Goal: Information Seeking & Learning: Learn about a topic

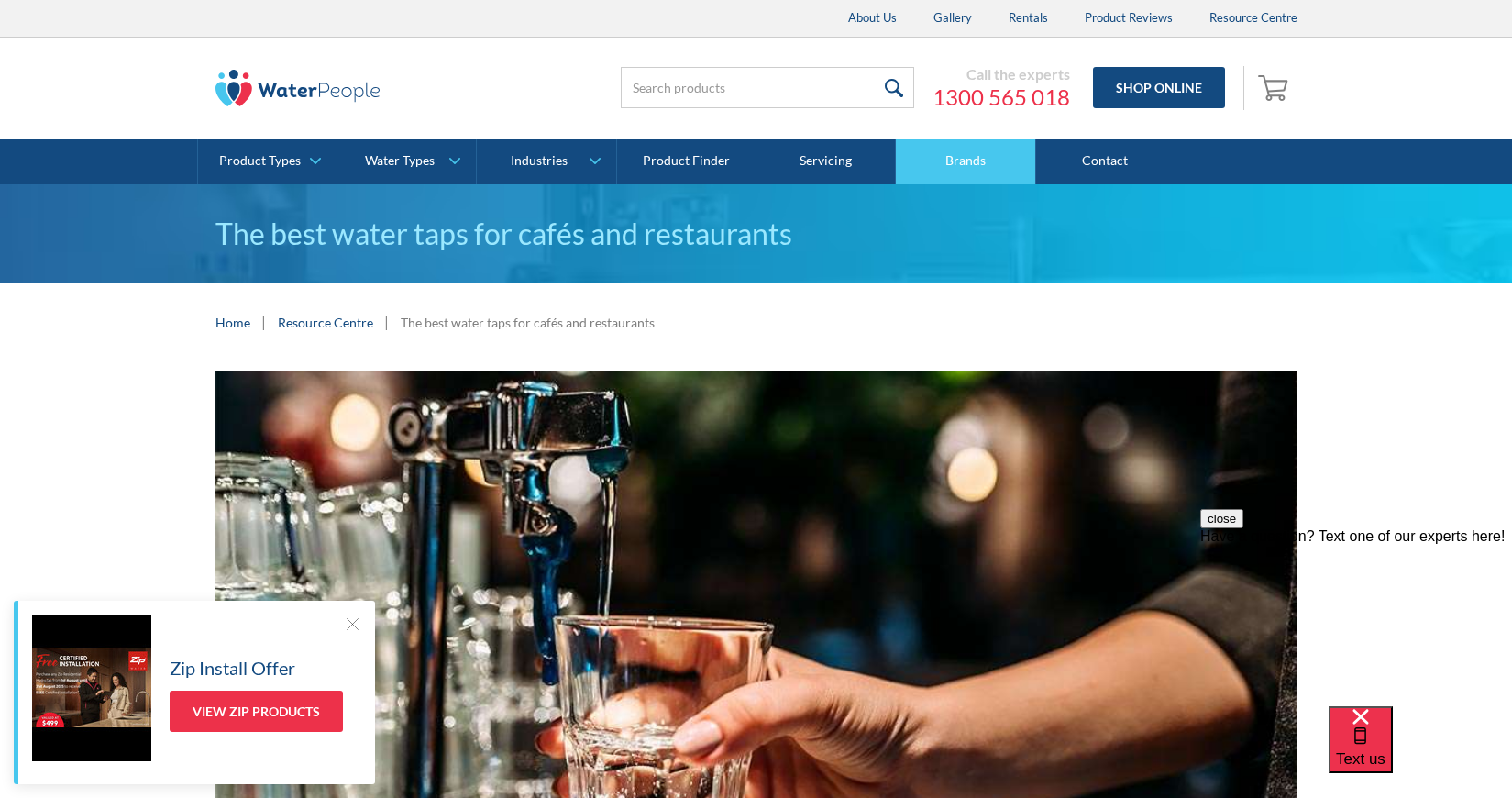
click at [987, 161] on link "Brands" at bounding box center [966, 162] width 139 height 46
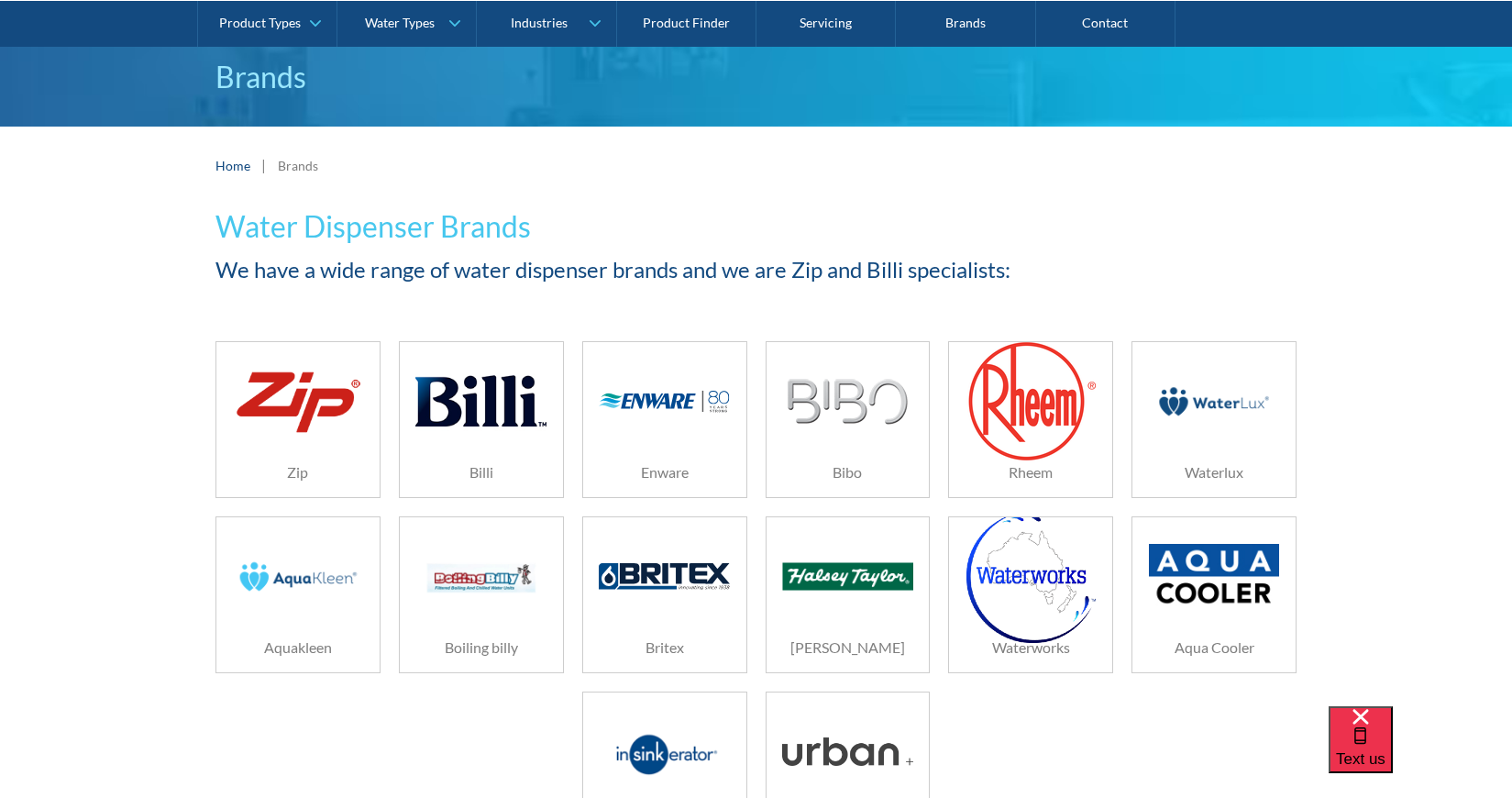
click at [498, 453] on div "Billi" at bounding box center [481, 473] width 163 height 50
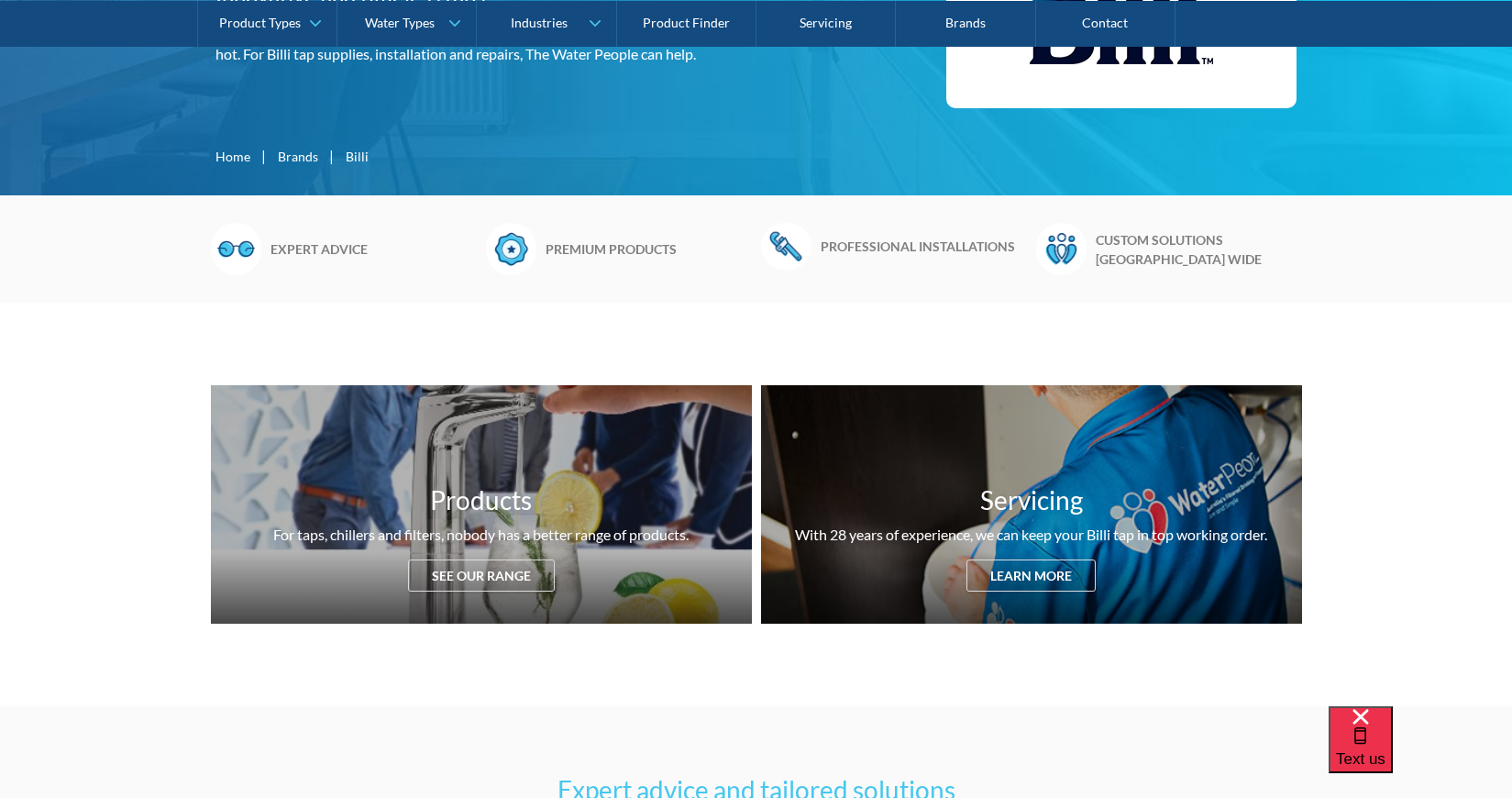
scroll to position [421, 0]
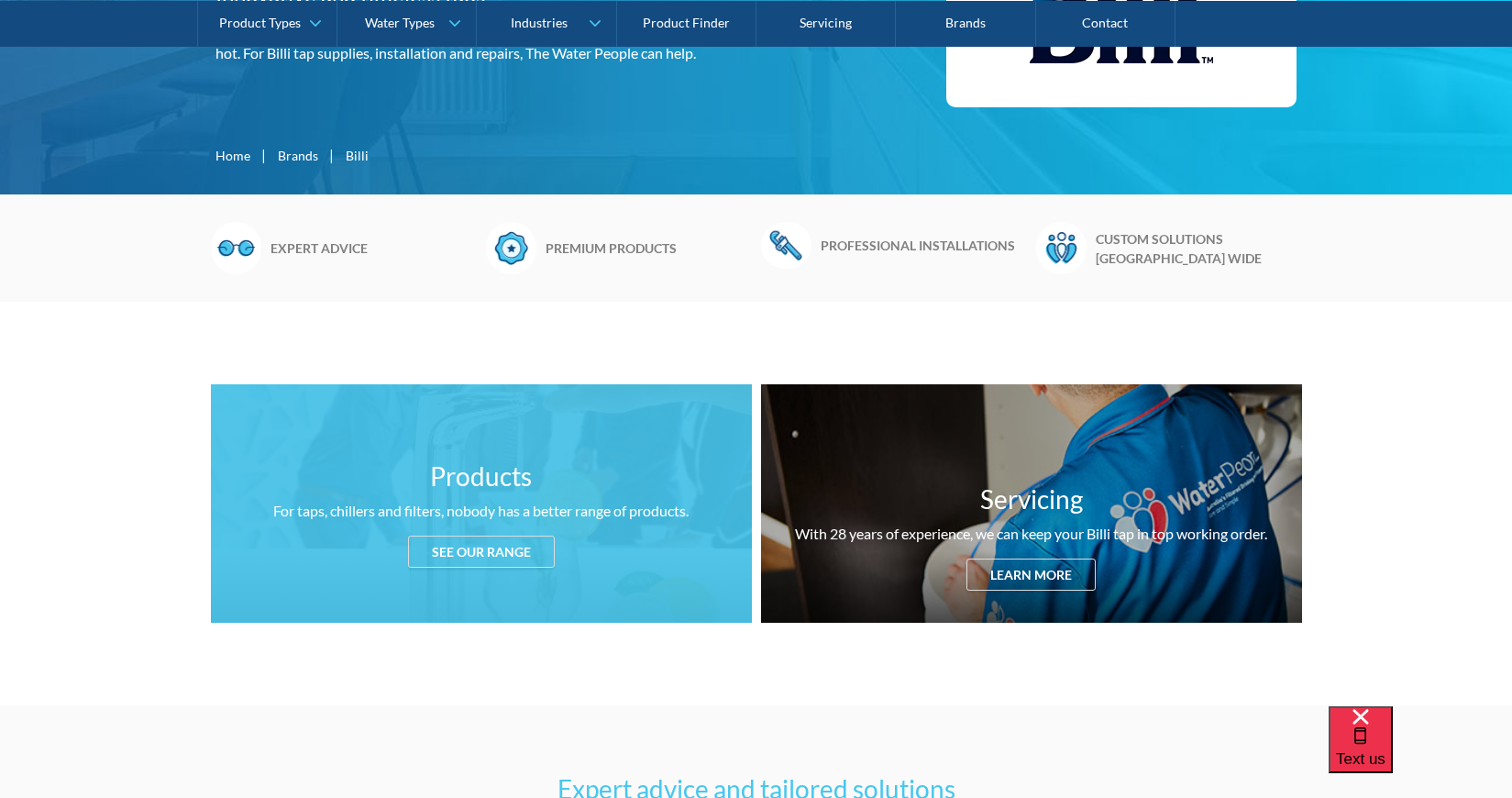
click at [496, 564] on div "See our range" at bounding box center [481, 551] width 147 height 32
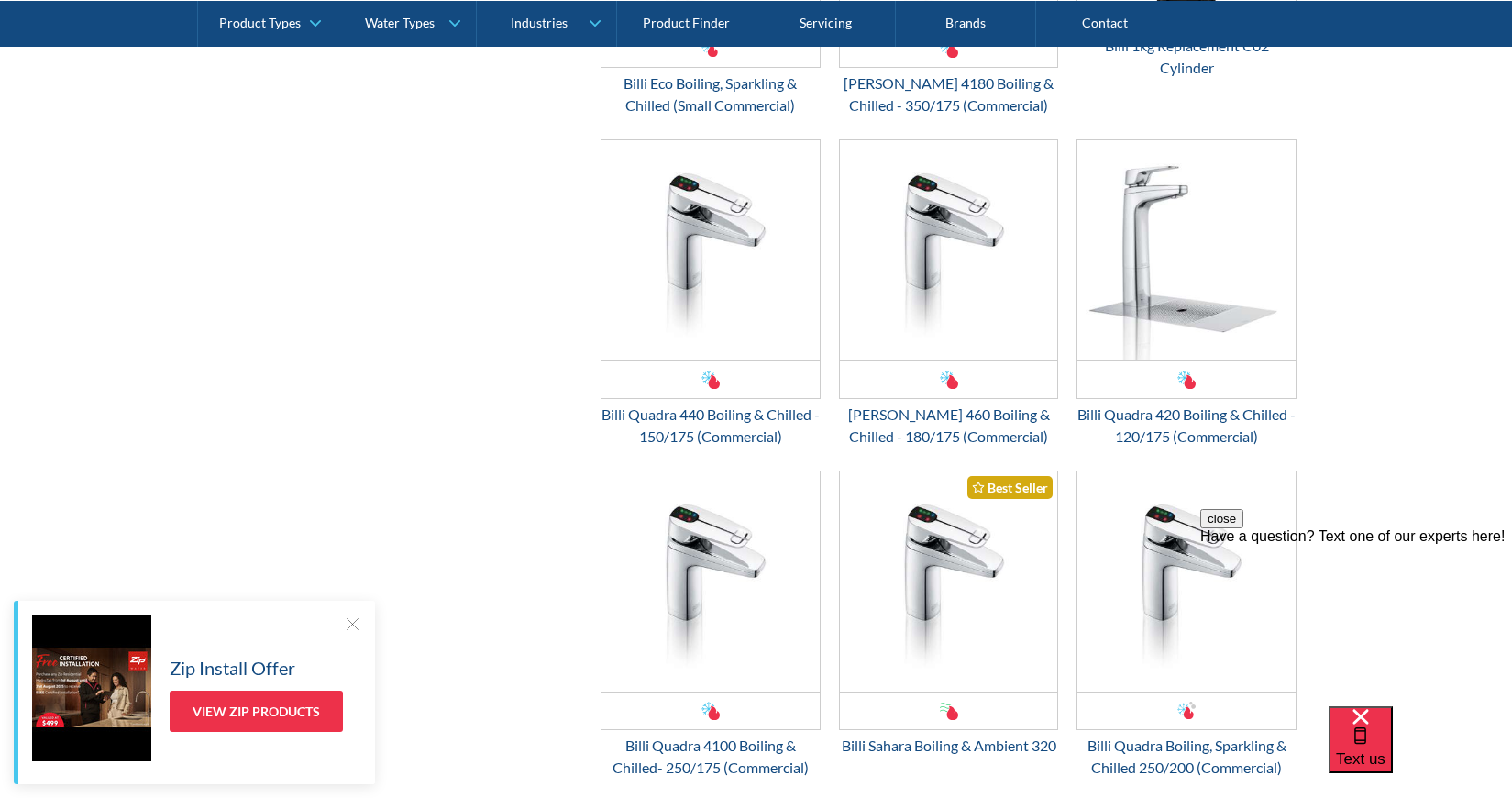
scroll to position [3749, 0]
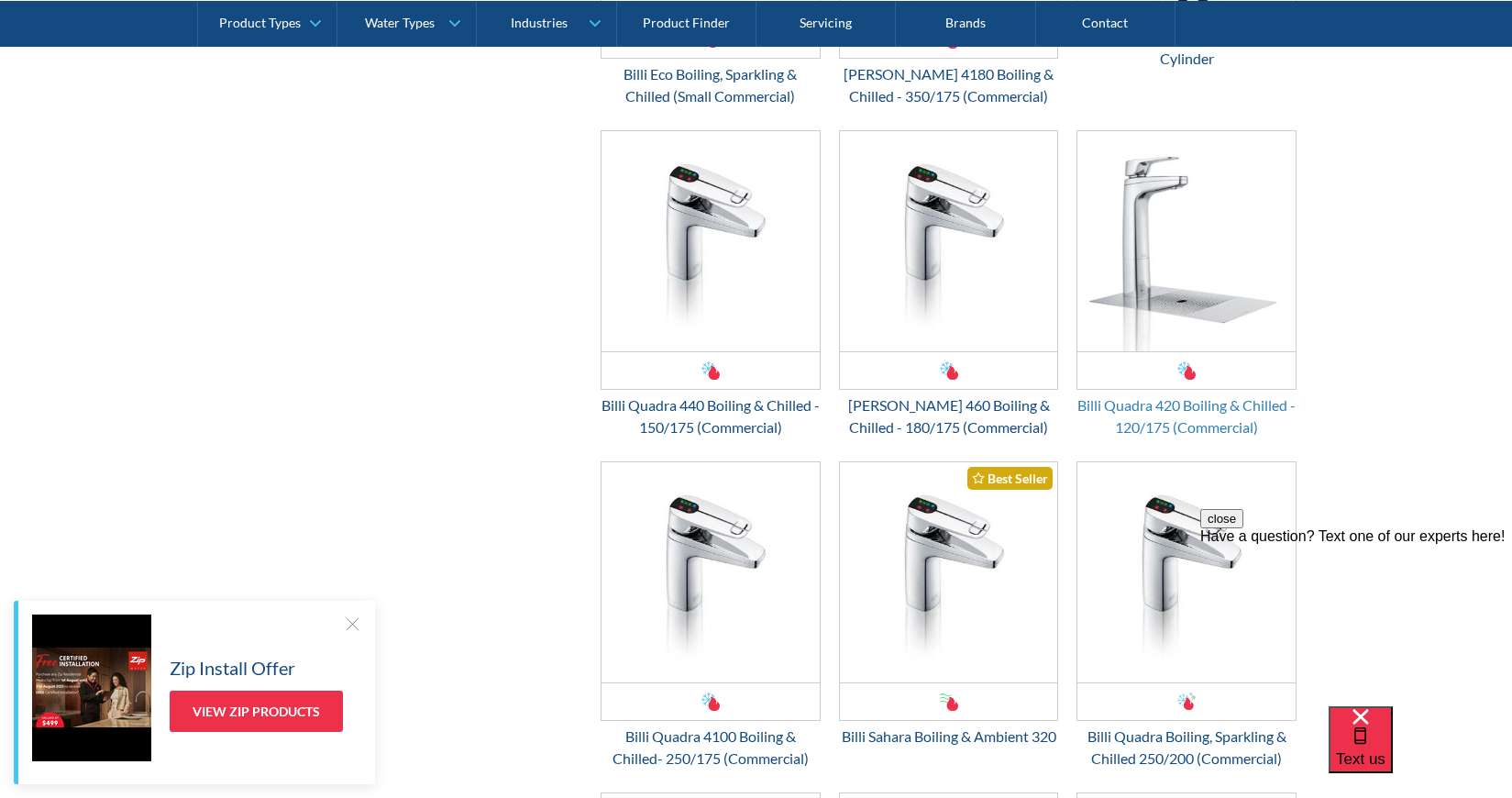
click at [1242, 405] on div "Billi Quadra 420 Boiling & Chilled - 120/175 (Commercial)" at bounding box center [1186, 417] width 220 height 44
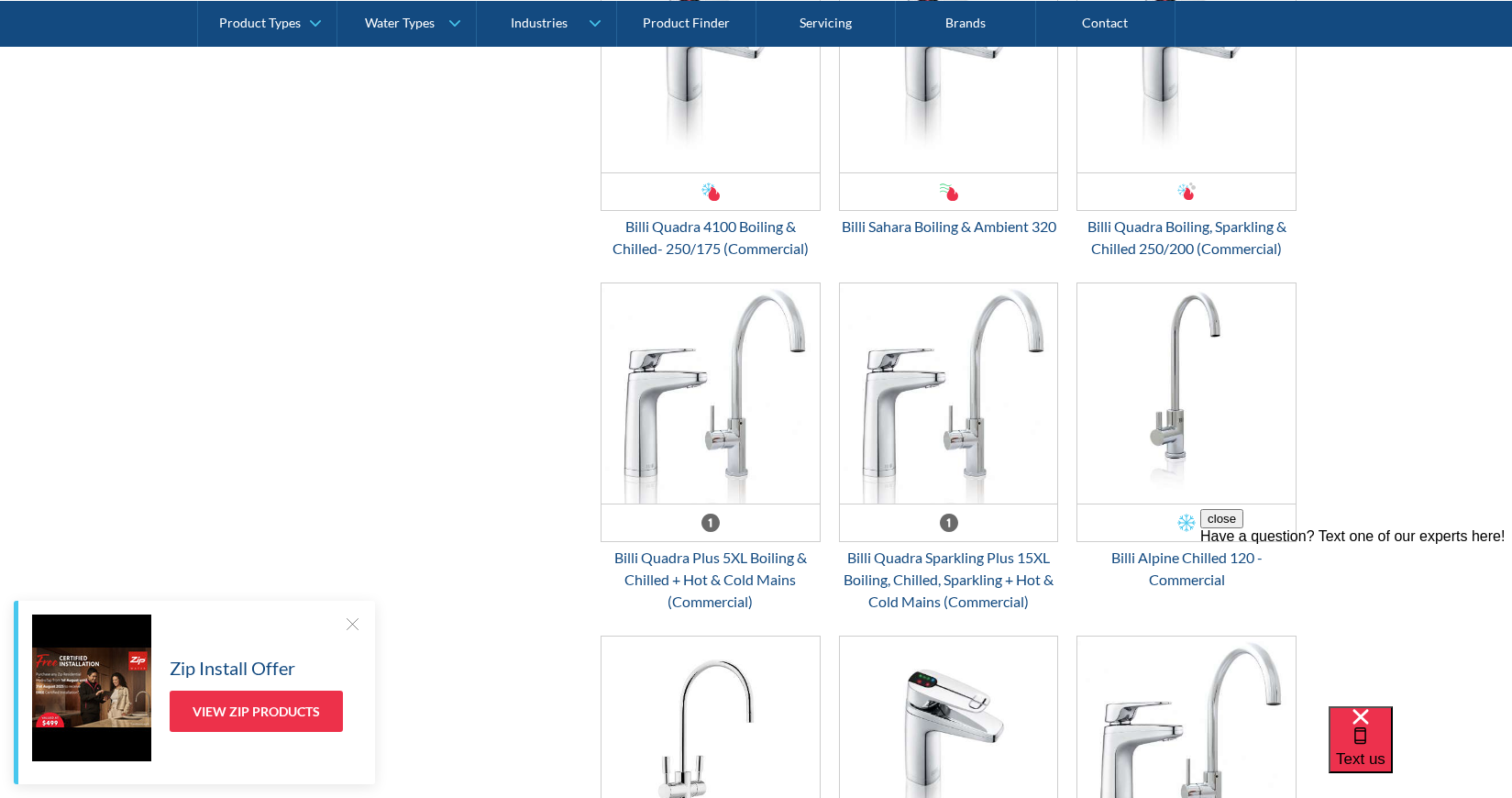
scroll to position [3574, 0]
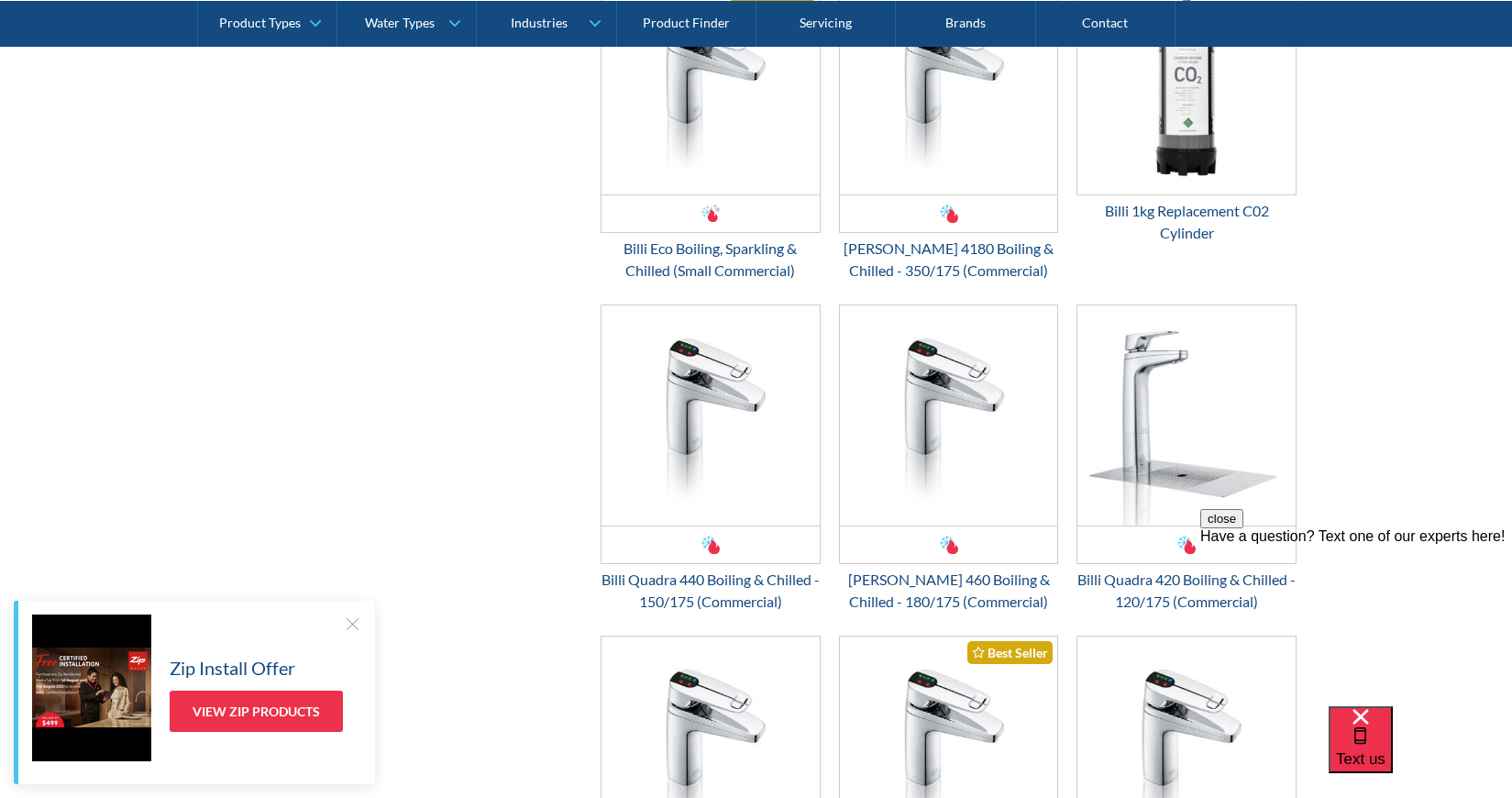
scroll to position [421, 0]
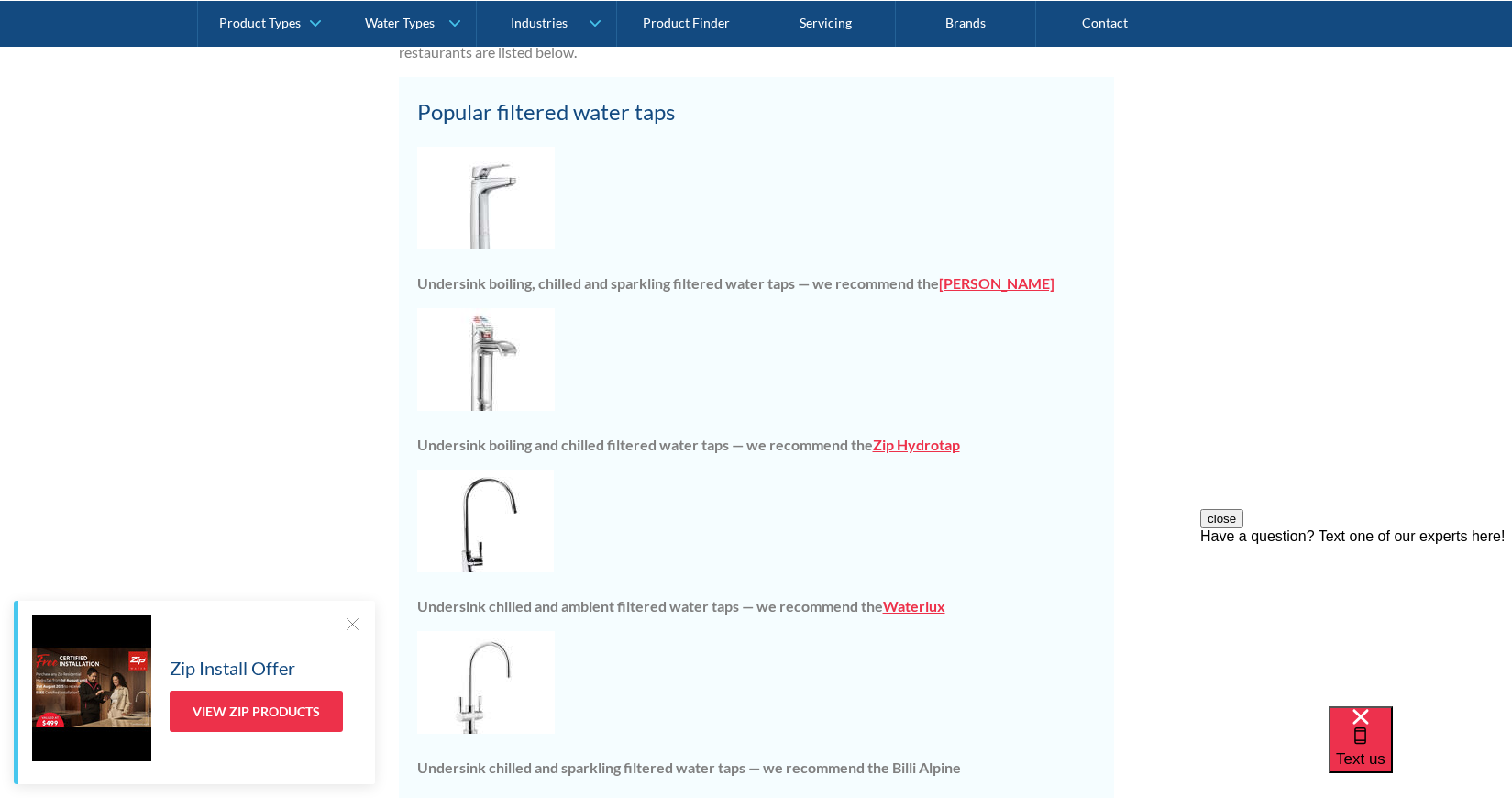
scroll to position [1919, 0]
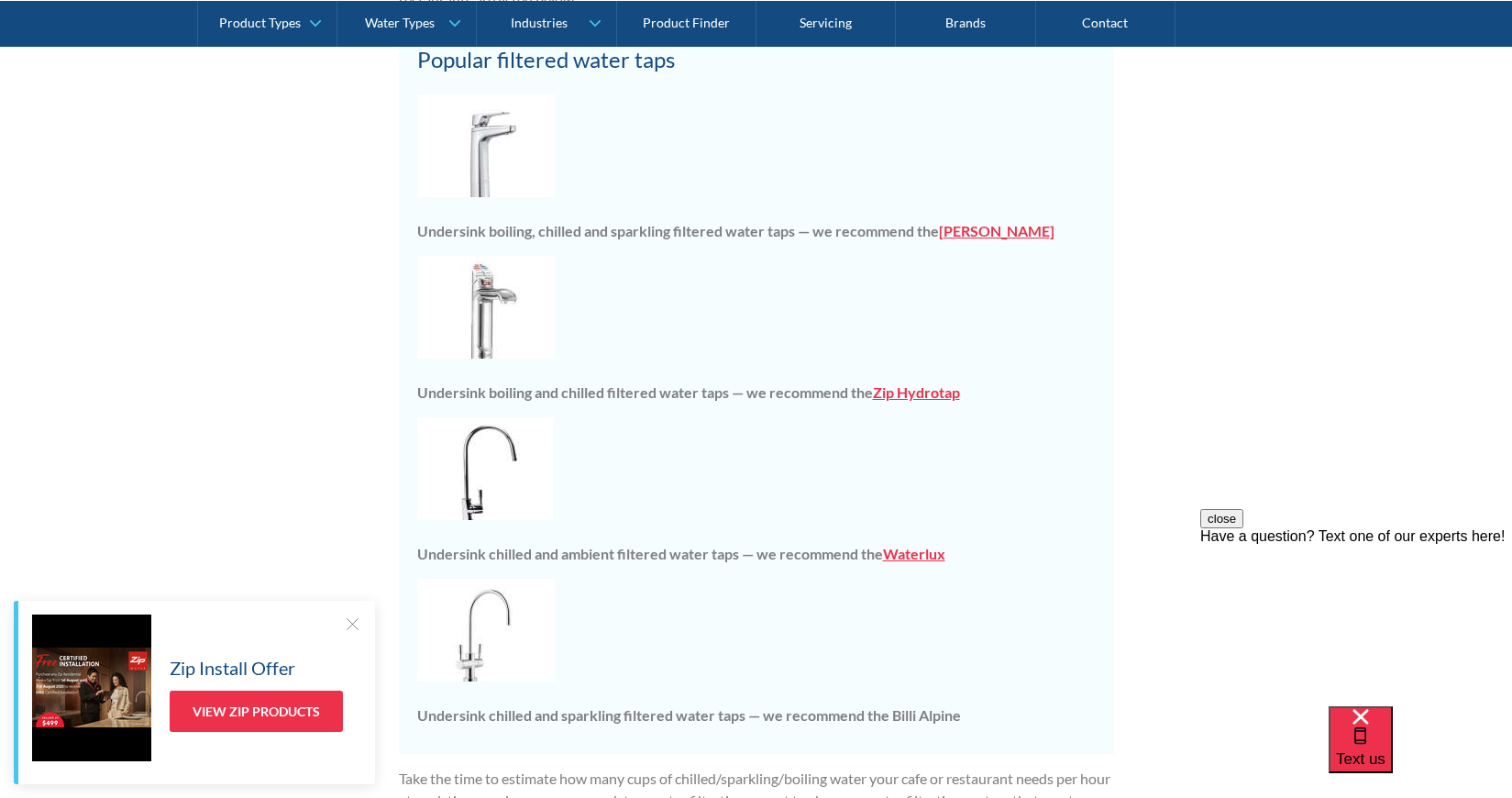
click at [905, 555] on strong "Waterlux" at bounding box center [915, 553] width 63 height 18
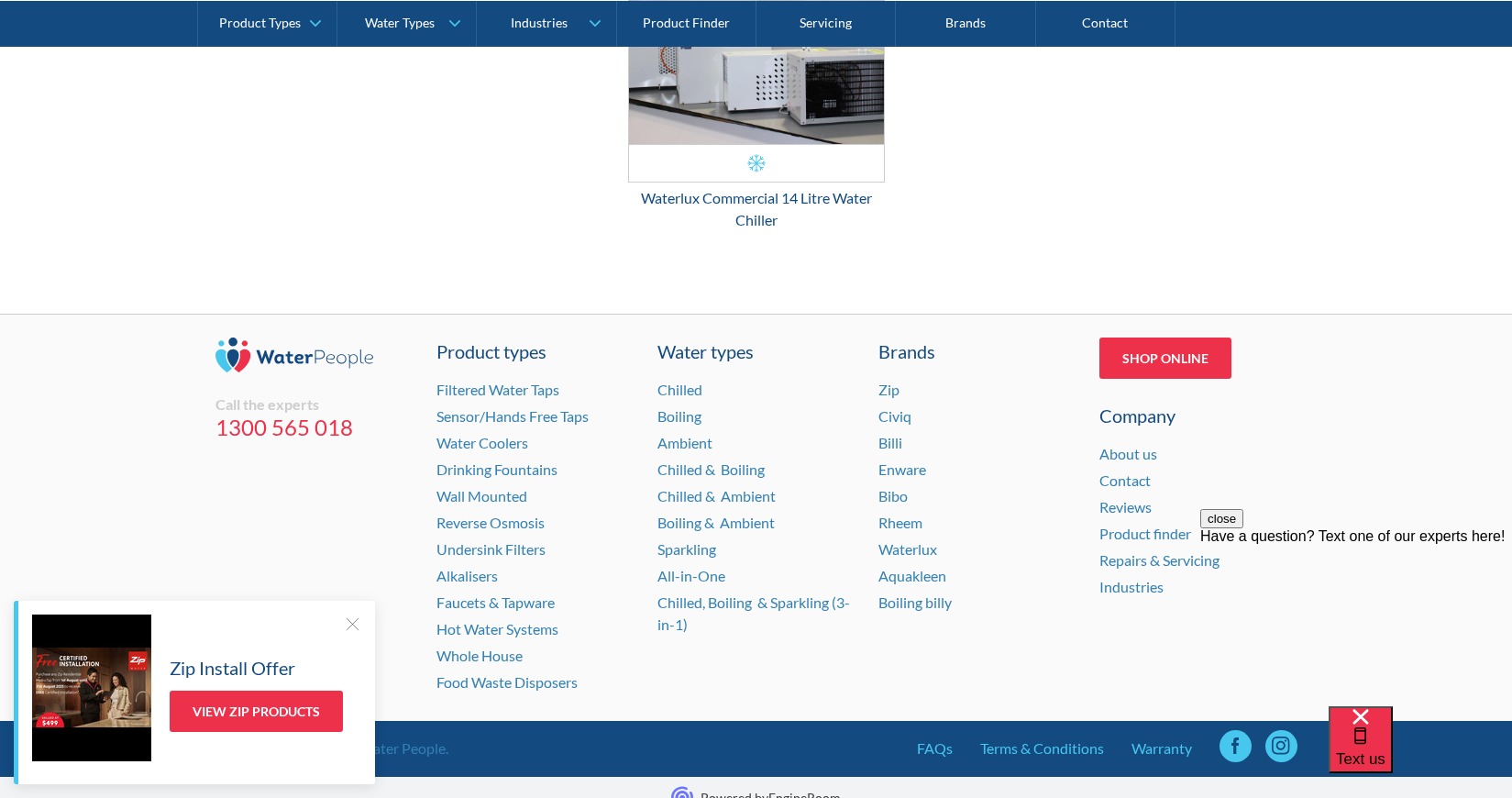
scroll to position [3803, 0]
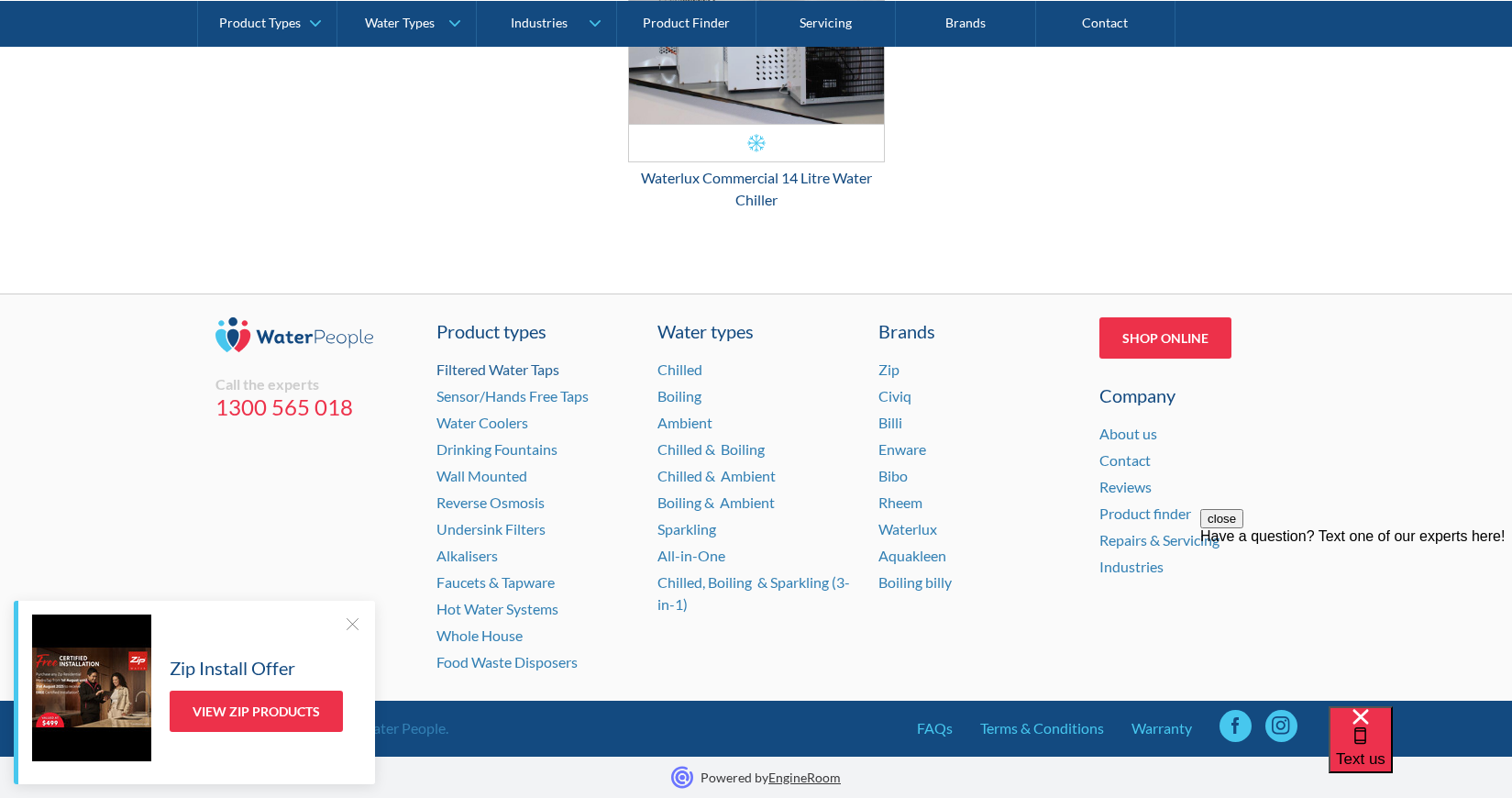
click at [501, 371] on link "Filtered Water Taps" at bounding box center [498, 369] width 123 height 18
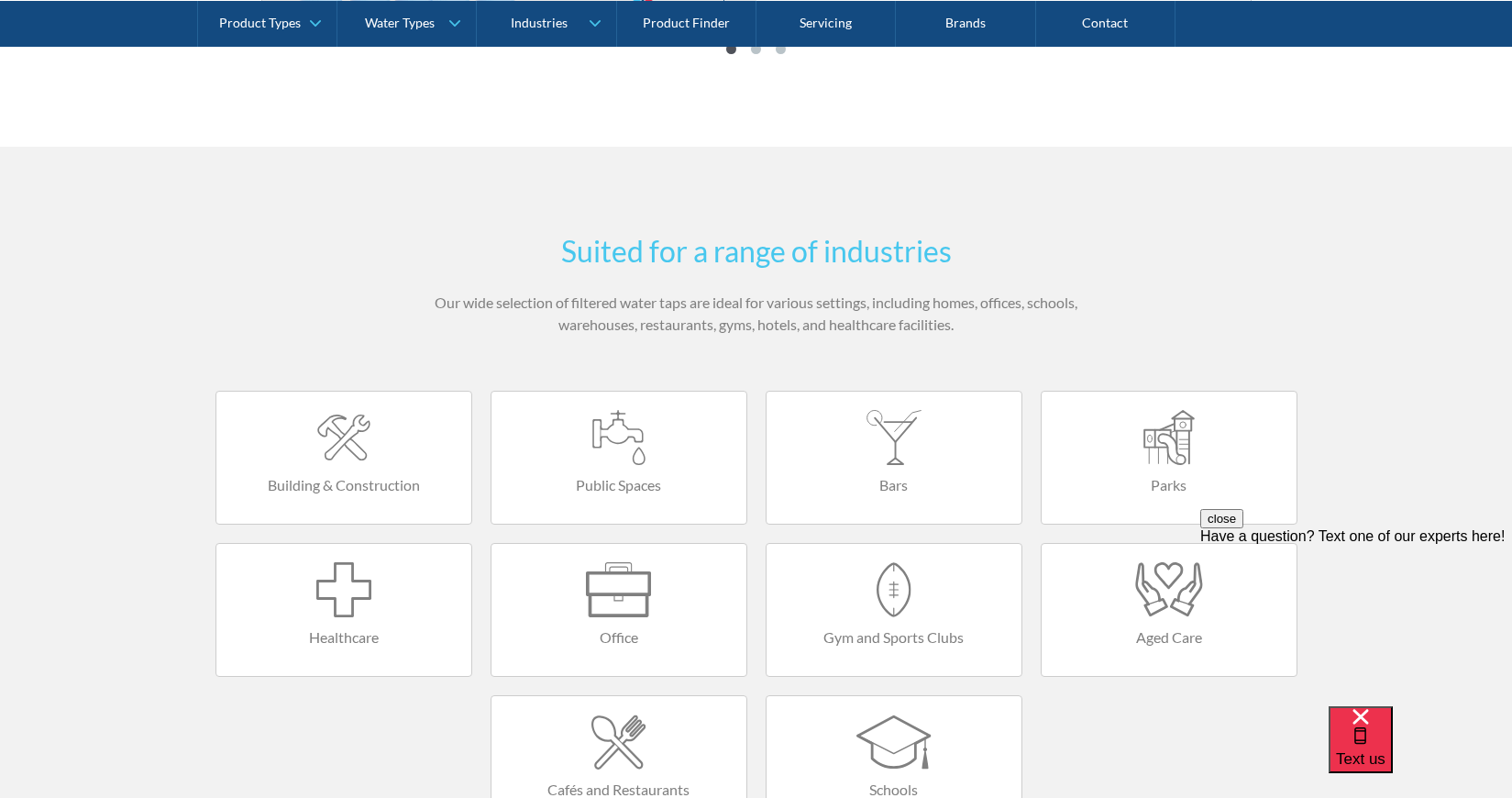
scroll to position [2049, 0]
